Goal: Obtain resource: Download file/media

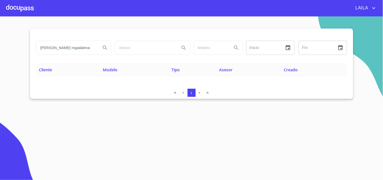
drag, startPoint x: 78, startPoint y: 50, endPoint x: 11, endPoint y: 43, distance: 67.3
click at [11, 43] on section "[PERSON_NAME] mgadalena Inicio ​ Fin ​ Cliente Modelo Tipo Asesor Creado 1" at bounding box center [191, 97] width 383 height 163
type input "[PERSON_NAME]"
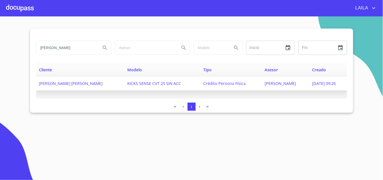
click at [80, 84] on span "[PERSON_NAME] [PERSON_NAME]" at bounding box center [71, 84] width 64 height 6
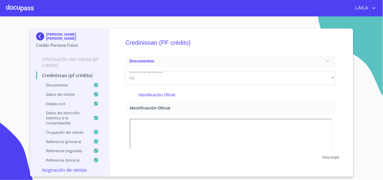
click at [329, 157] on span "Descargar" at bounding box center [331, 157] width 17 height 6
click at [43, 39] on img at bounding box center [41, 36] width 10 height 8
